Goal: Information Seeking & Learning: Learn about a topic

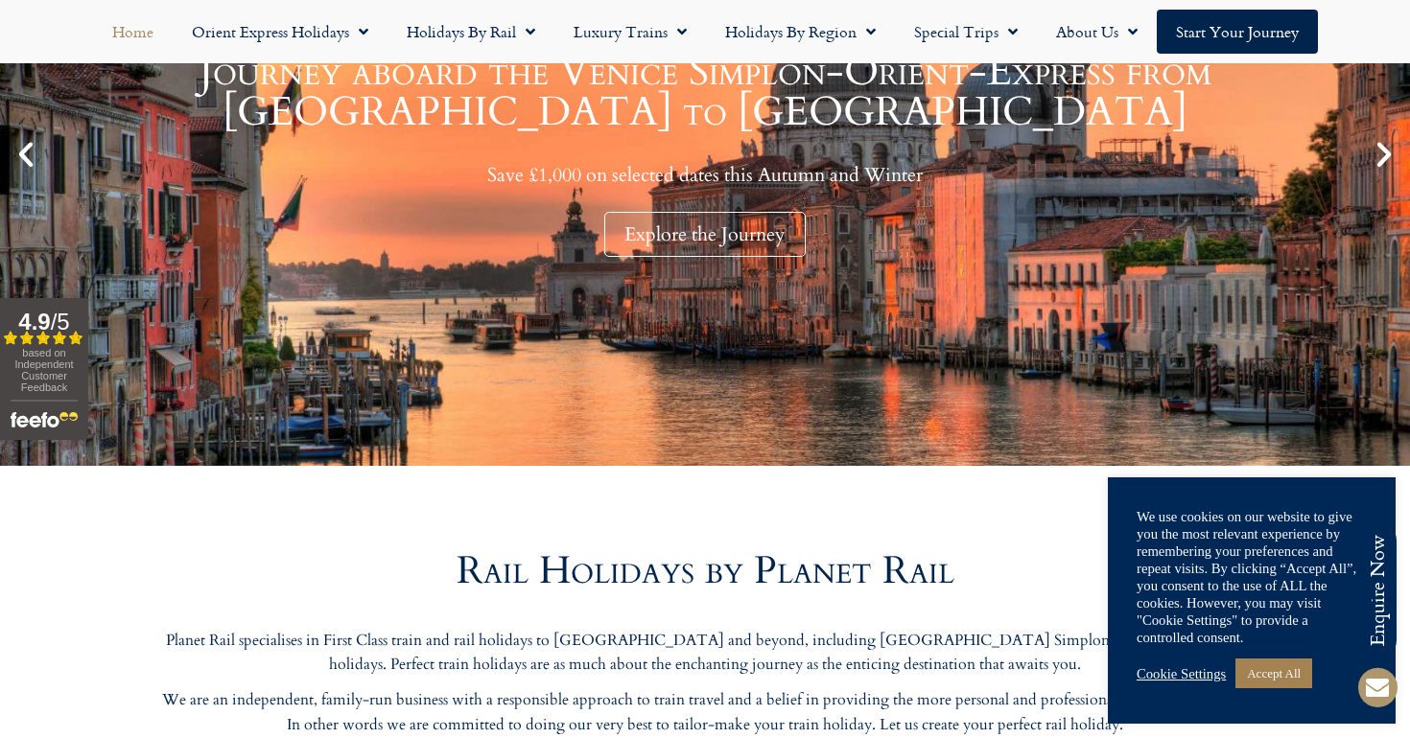
scroll to position [384, 0]
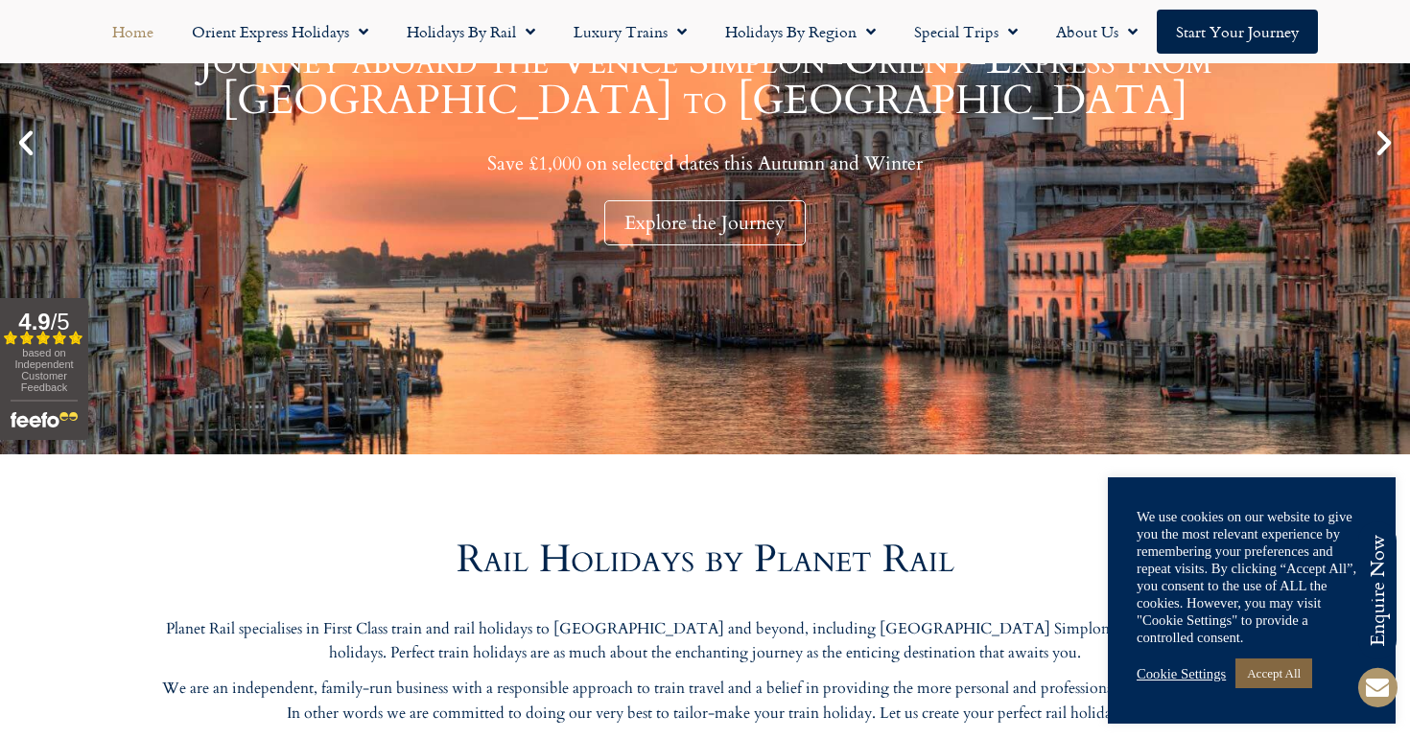
click at [1264, 683] on link "Accept All" at bounding box center [1273, 674] width 77 height 30
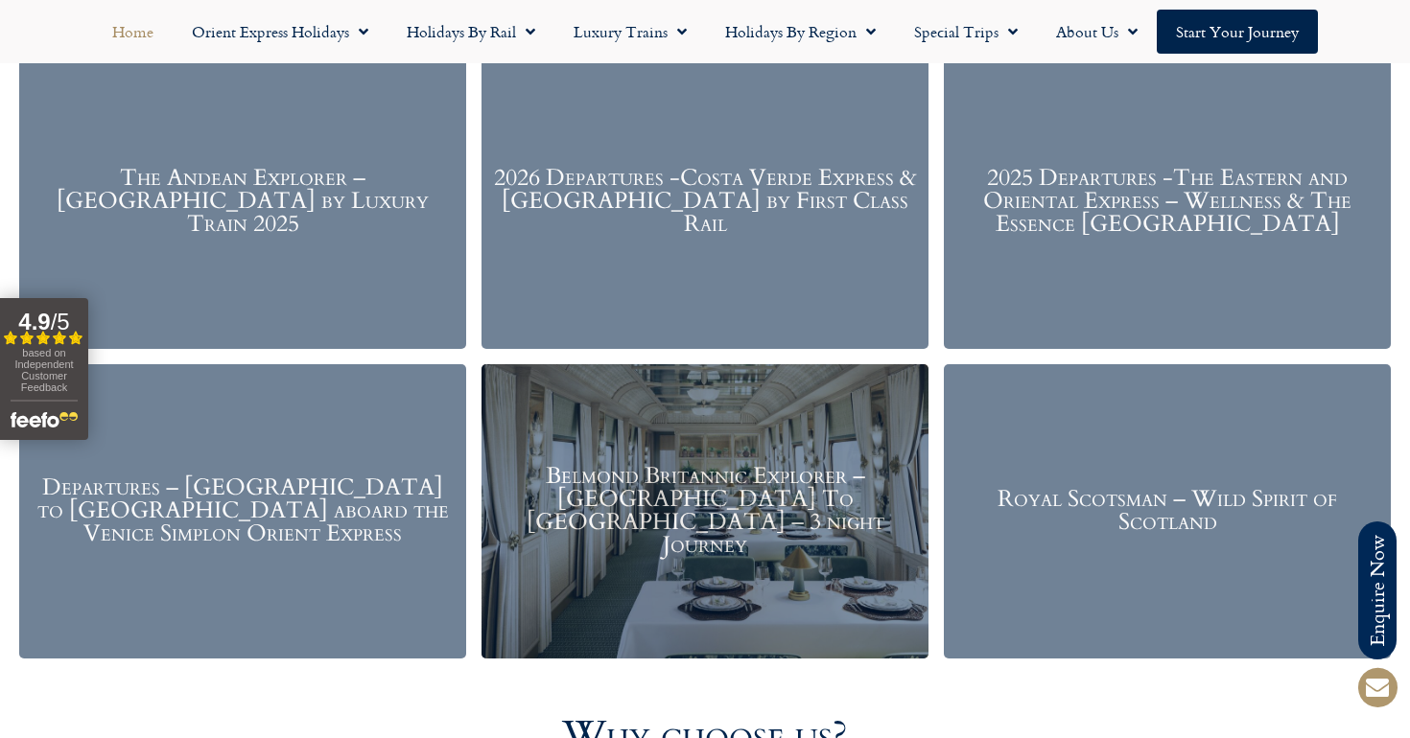
scroll to position [2377, 0]
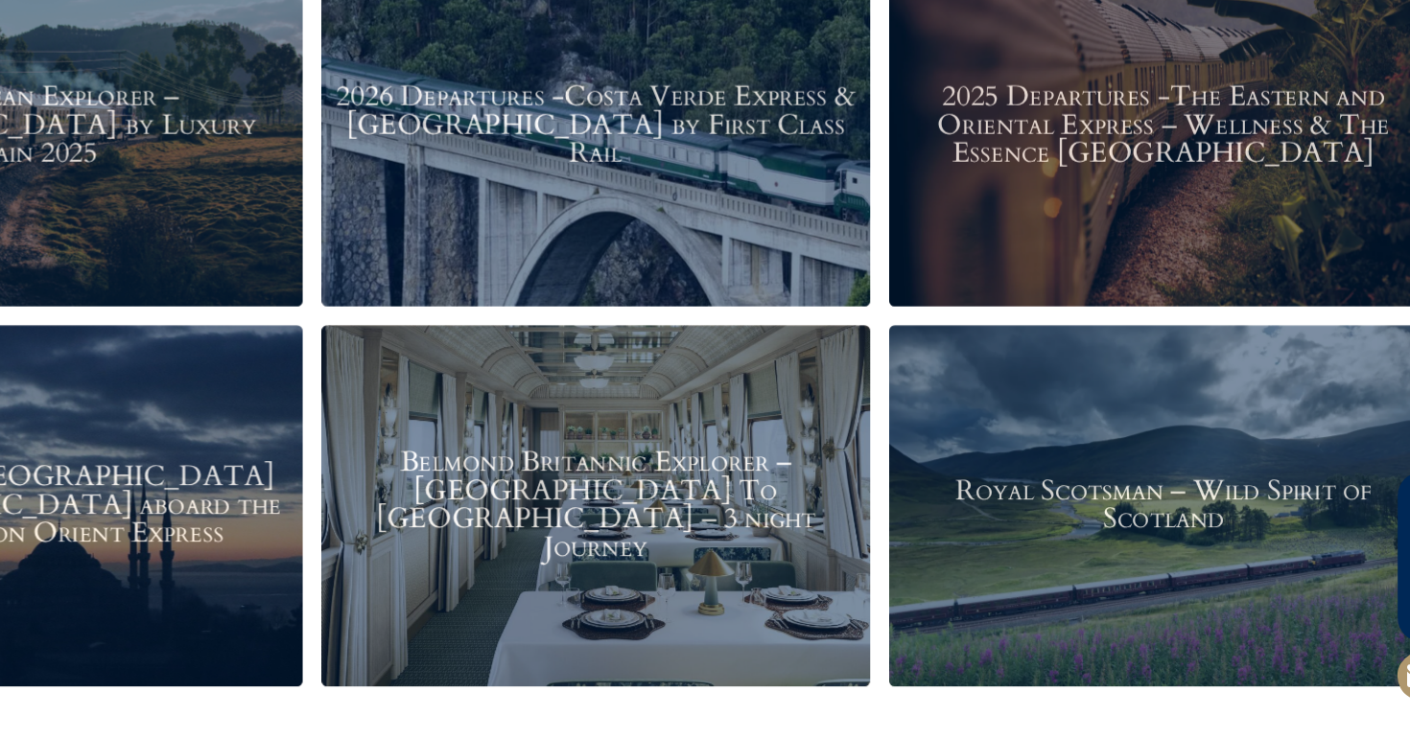
click at [974, 525] on h3 "Royal Scotsman – Wild Spirit of Scotland" at bounding box center [1167, 548] width 428 height 46
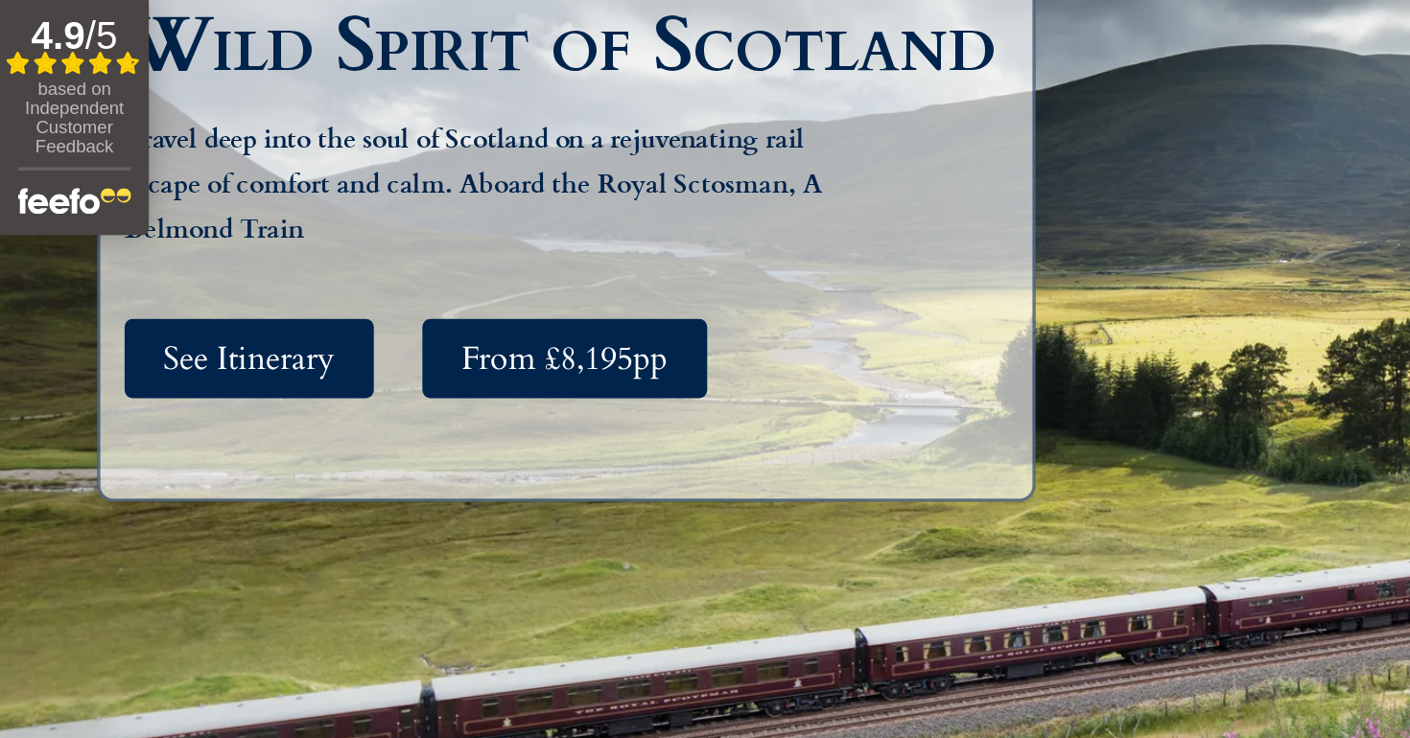
scroll to position [117, 0]
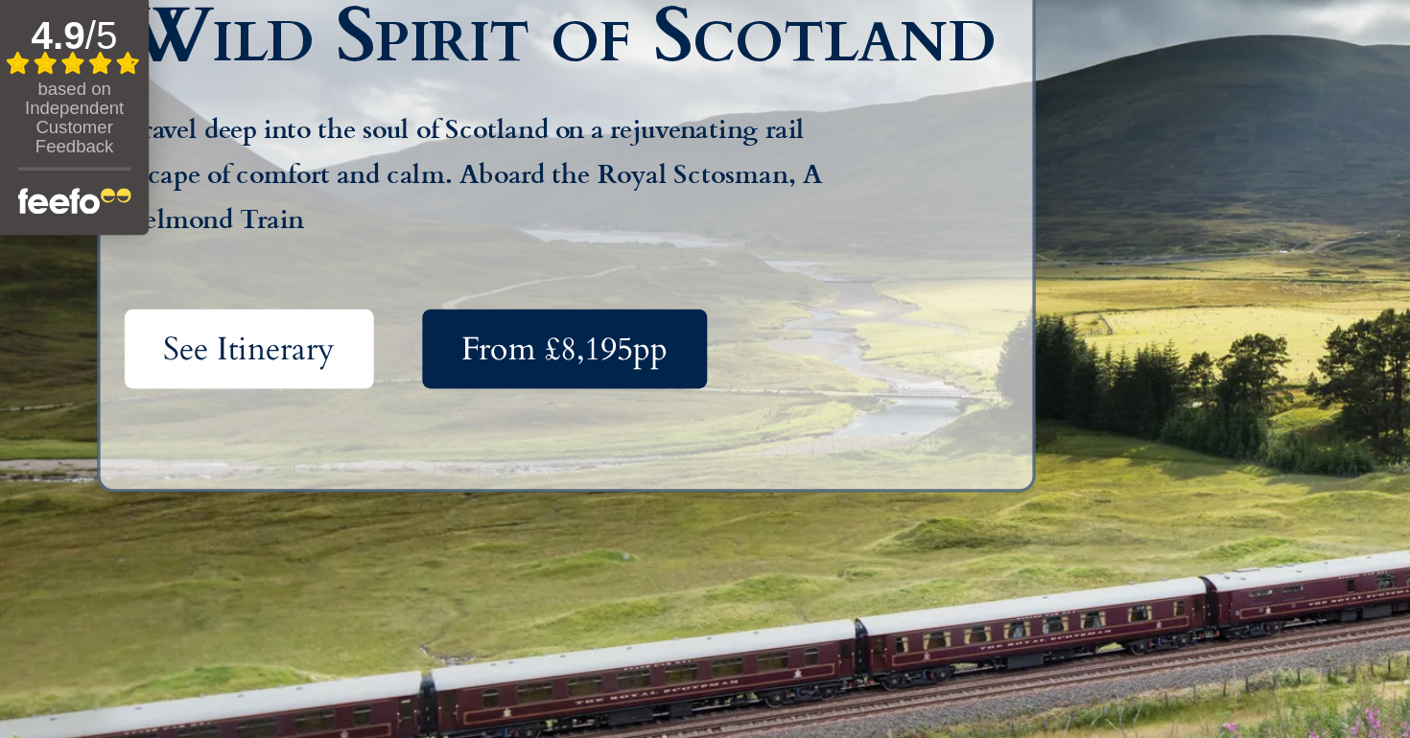
click at [179, 496] on span "See Itinerary" at bounding box center [148, 508] width 102 height 24
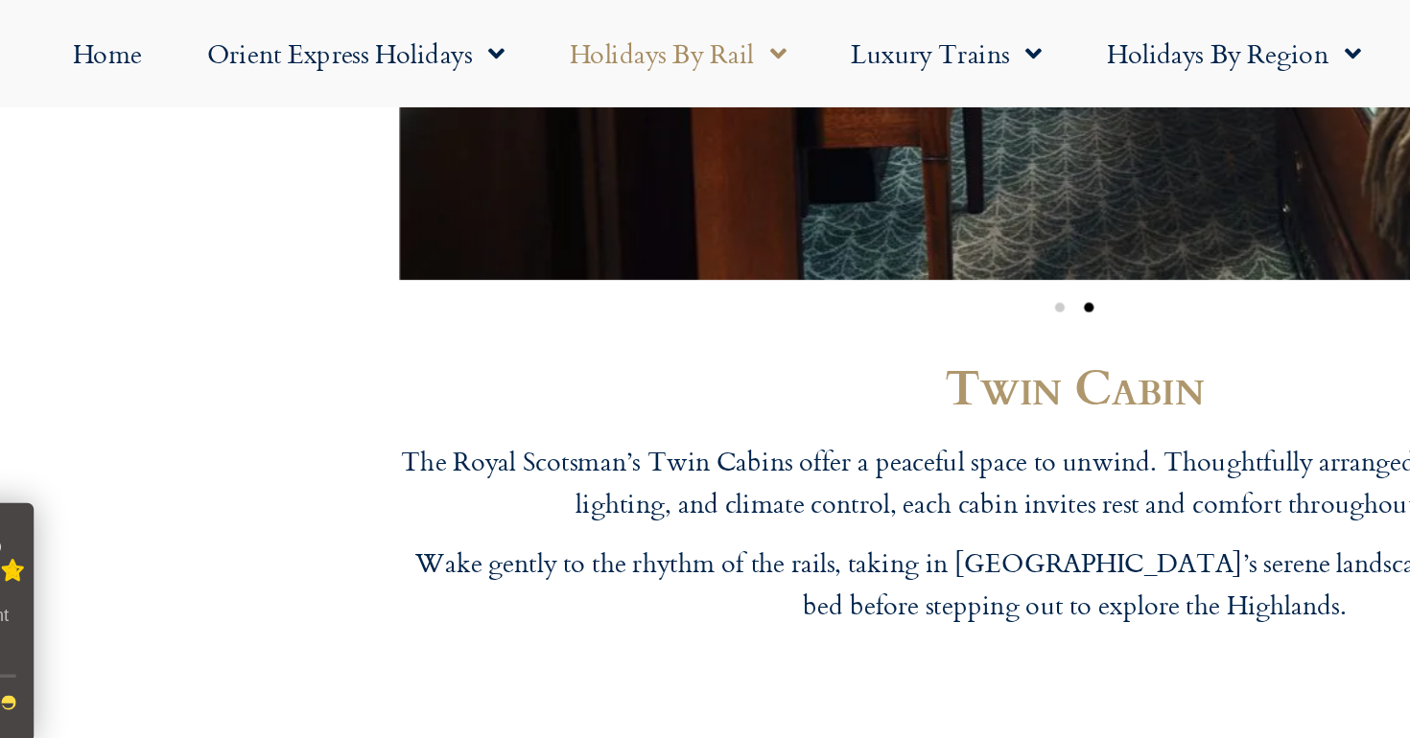
scroll to position [5799, 0]
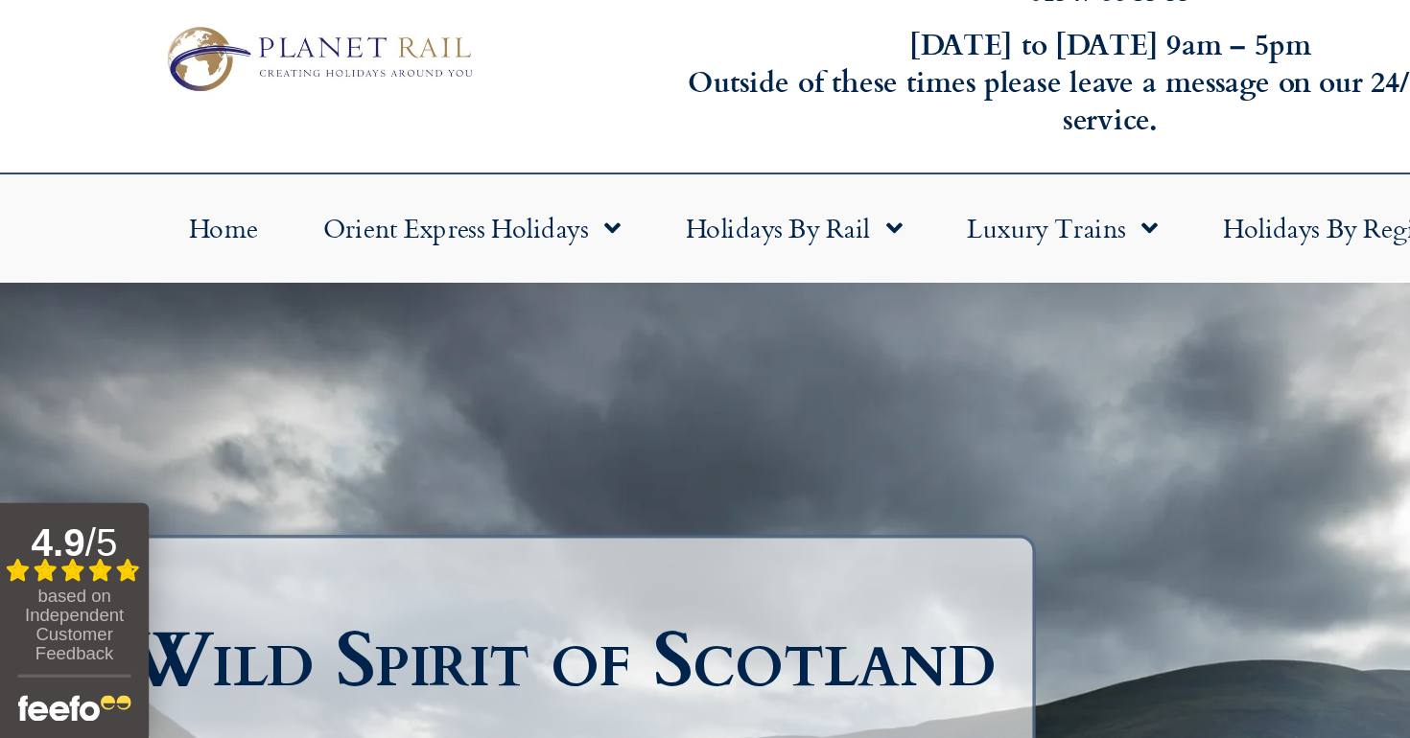
scroll to position [46, 0]
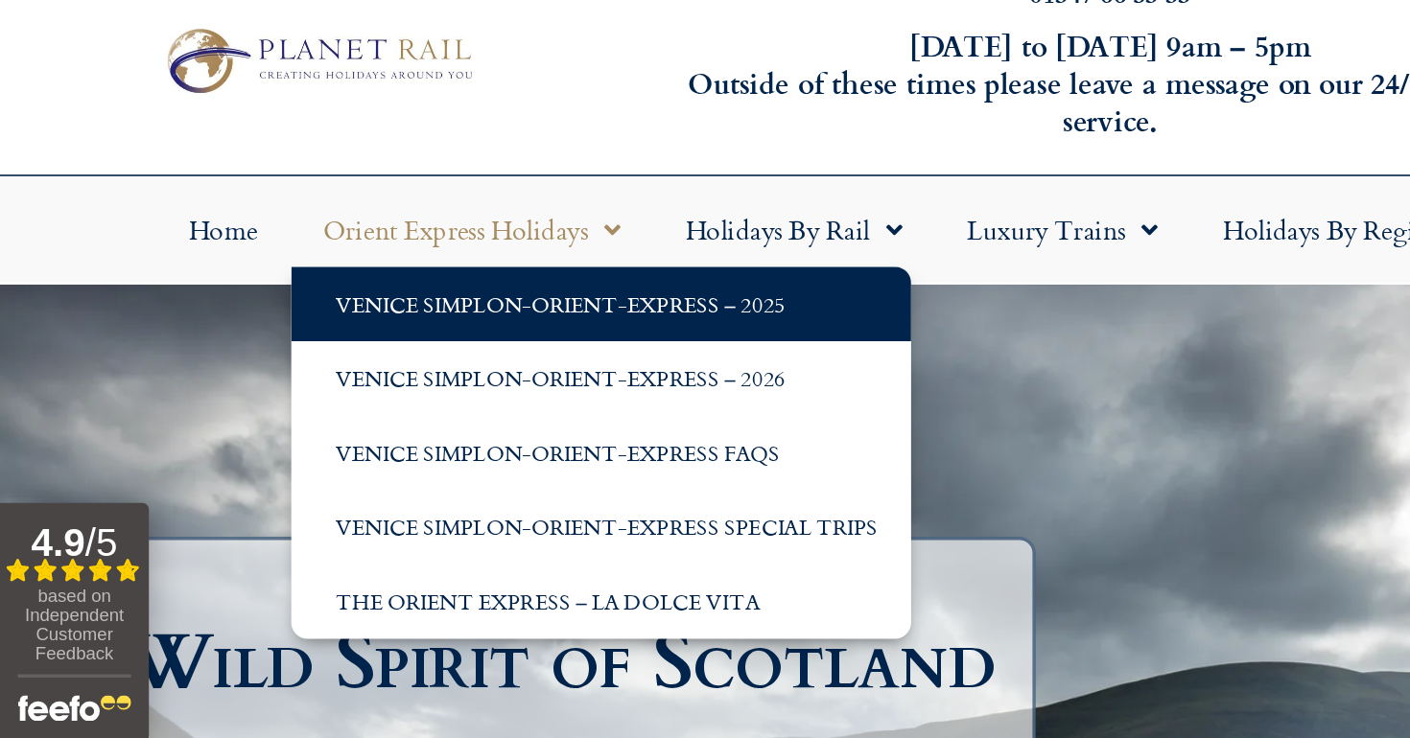
click at [350, 184] on link "Venice Simplon-Orient-Express – 2025" at bounding box center [356, 180] width 367 height 44
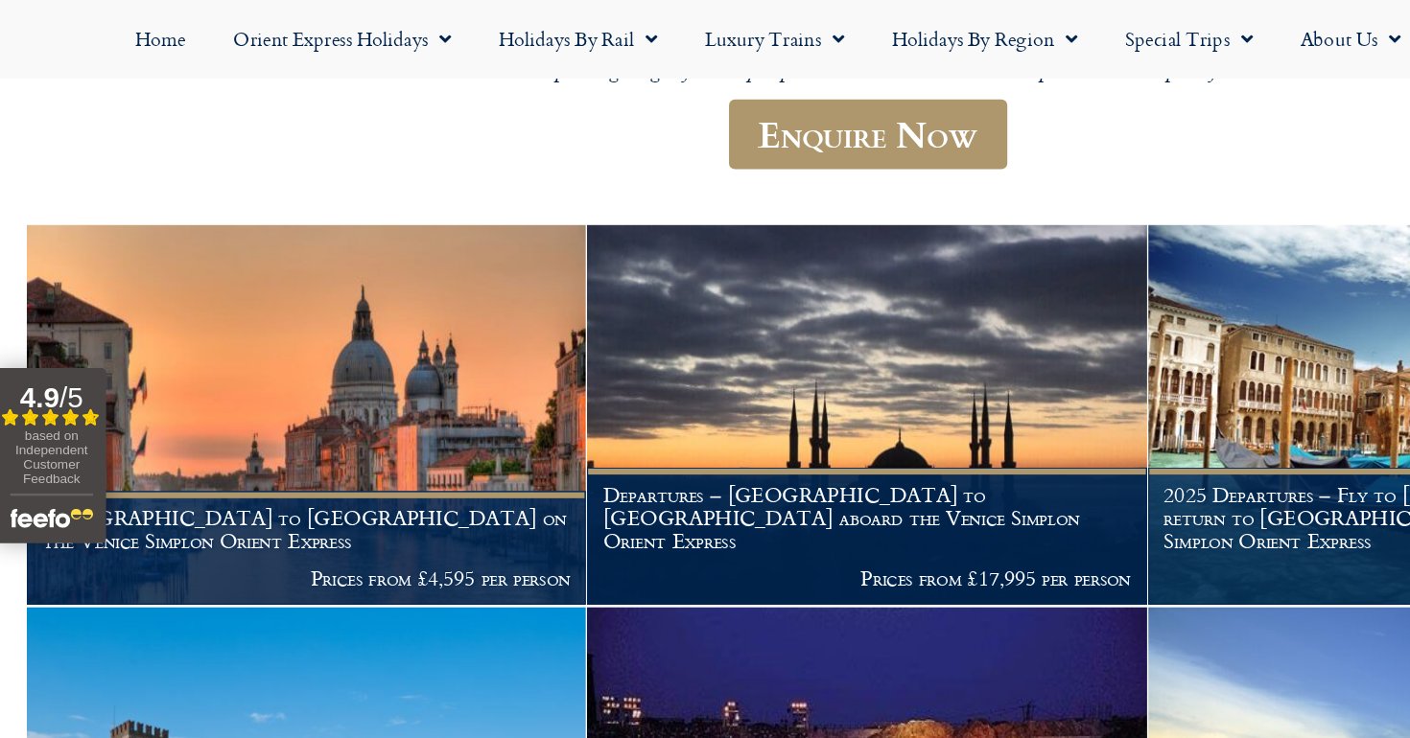
scroll to position [151, 0]
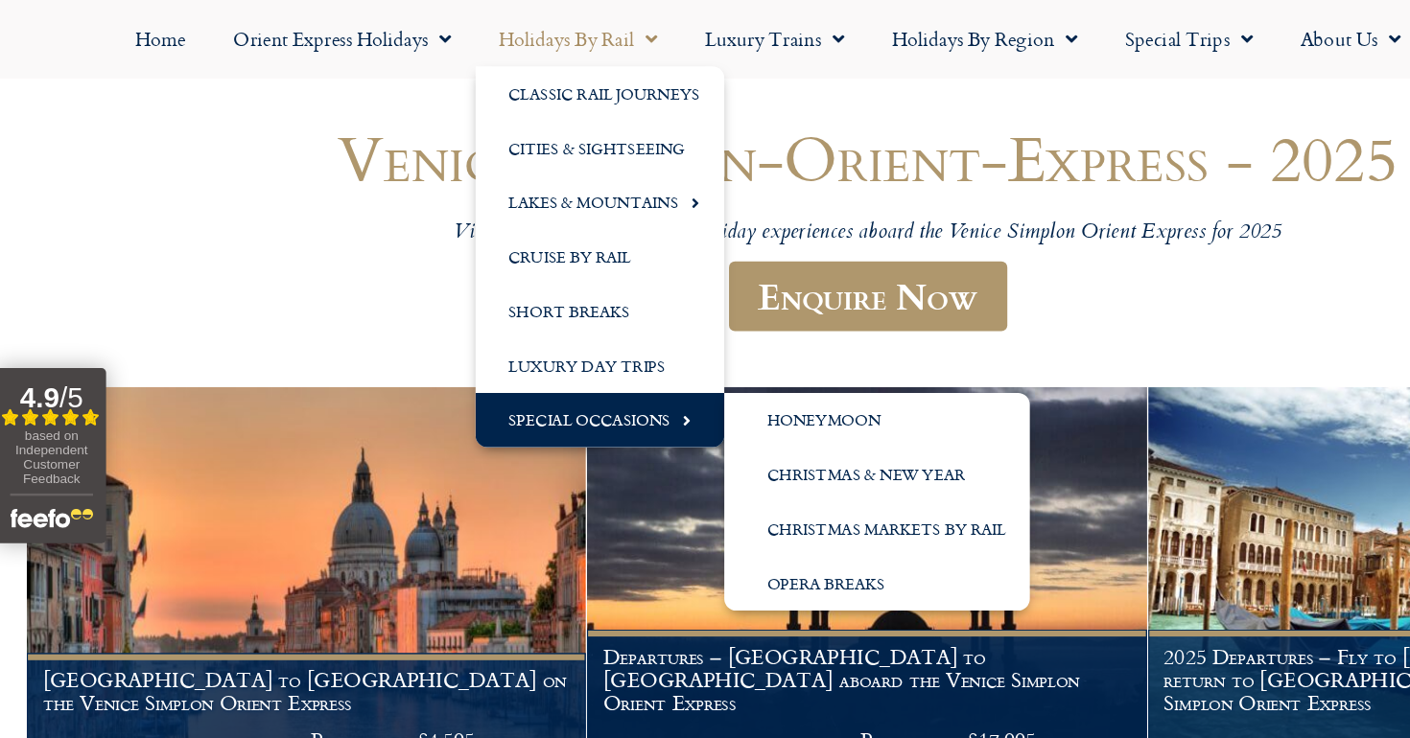
click at [519, 336] on link "Special Occasions" at bounding box center [487, 340] width 201 height 44
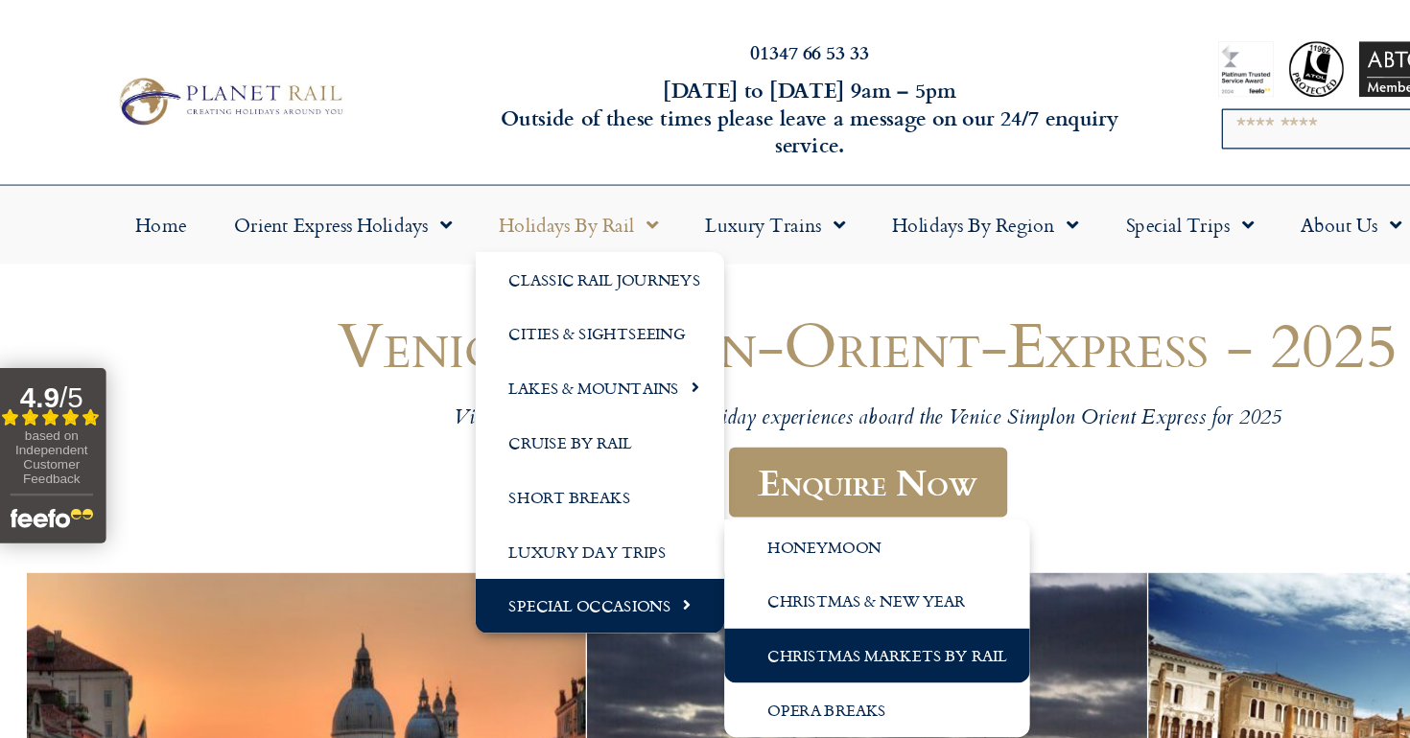
click at [645, 524] on link "Christmas Markets by Rail" at bounding box center [712, 531] width 247 height 44
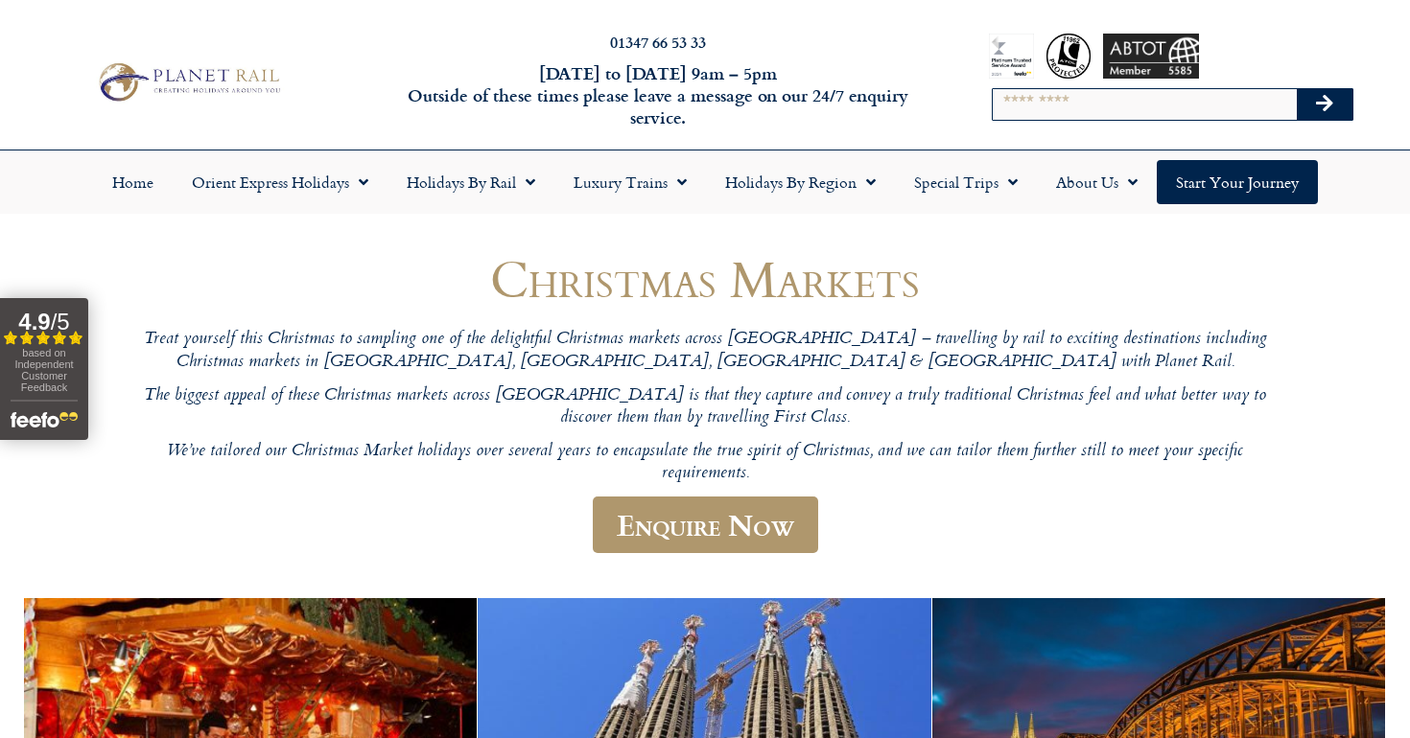
click at [758, 1] on header "01347 66 53 33 Monday to Friday 9am – 5pm Outside of these times please leave a…" at bounding box center [705, 107] width 1410 height 215
